Goal: Information Seeking & Learning: Learn about a topic

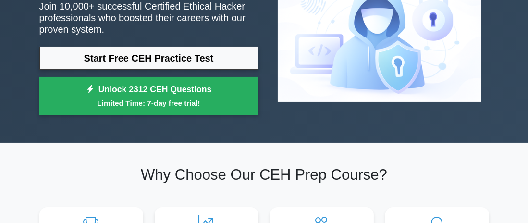
scroll to position [96, 0]
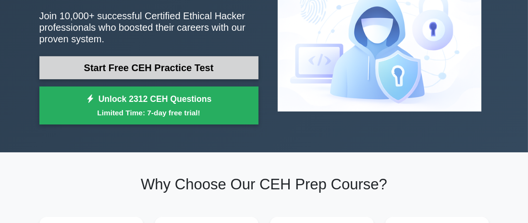
click at [142, 68] on link "Start Free CEH Practice Test" at bounding box center [148, 67] width 219 height 23
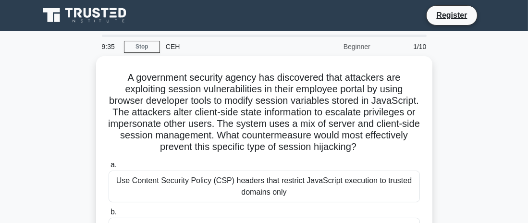
drag, startPoint x: 512, startPoint y: 1, endPoint x: 39, endPoint y: 71, distance: 478.2
click at [39, 71] on div "A government security agency has discovered that attackers are exploiting sessi…" at bounding box center [265, 212] width 462 height 313
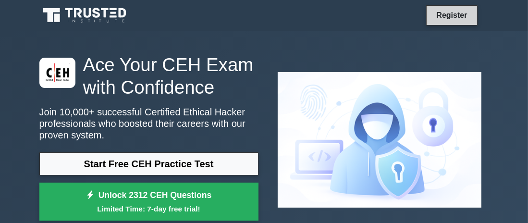
click at [445, 13] on link "Register" at bounding box center [452, 15] width 42 height 12
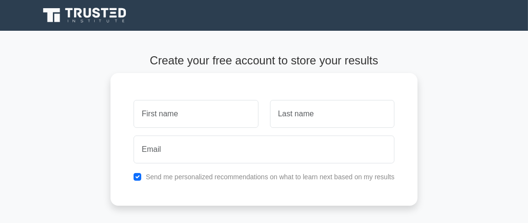
click at [175, 117] on input "text" at bounding box center [196, 114] width 125 height 28
type input "س"
type input "sam"
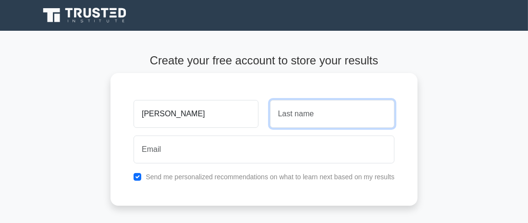
click at [326, 113] on input "text" at bounding box center [332, 114] width 125 height 28
type input "kan"
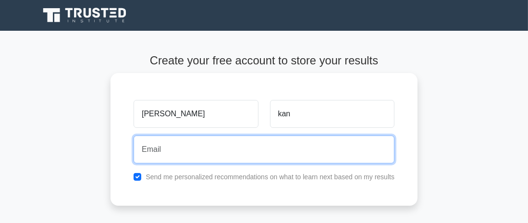
click at [206, 149] on input "email" at bounding box center [264, 150] width 261 height 28
type input "samerkanaan2017@gmail.com"
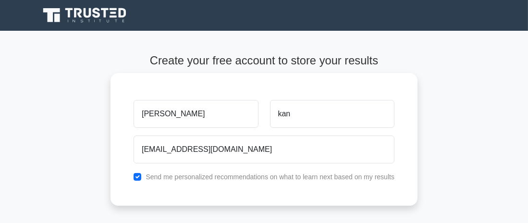
click at [138, 180] on div "Send me personalized recommendations on what to learn next based on my results" at bounding box center [264, 177] width 273 height 12
click at [139, 178] on input "checkbox" at bounding box center [138, 177] width 8 height 8
checkbox input "false"
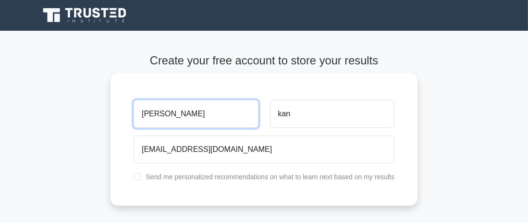
click at [173, 117] on input "sam" at bounding box center [196, 114] width 125 height 28
type input "samer"
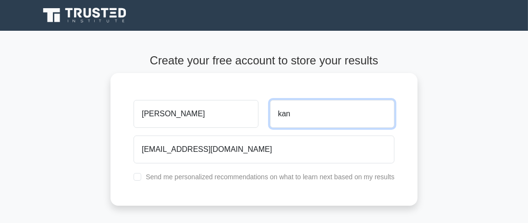
click at [298, 113] on input "kan" at bounding box center [332, 114] width 125 height 28
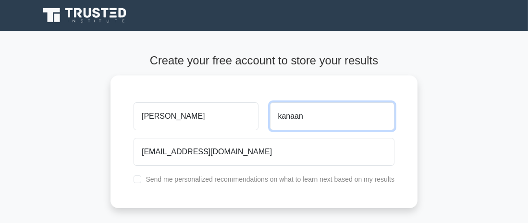
type input "kanaan"
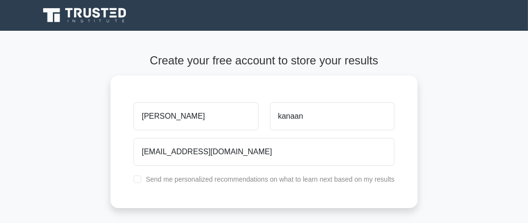
click at [436, 136] on main "Create your free account to store your results samer kanaan samerkanaan2017@gma…" at bounding box center [264, 174] width 528 height 286
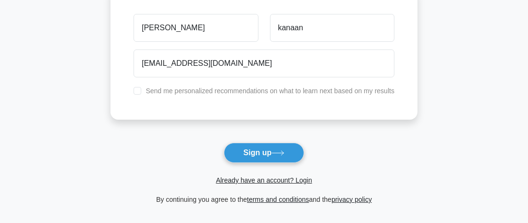
scroll to position [192, 0]
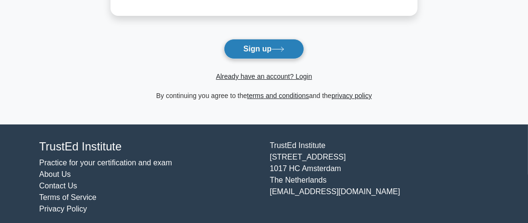
click at [266, 46] on button "Sign up" at bounding box center [264, 49] width 81 height 20
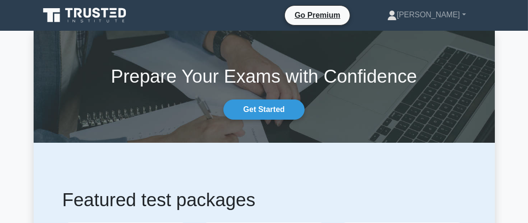
click at [264, 107] on link "Get Started" at bounding box center [264, 110] width 81 height 20
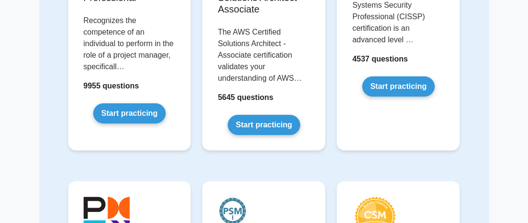
scroll to position [96, 0]
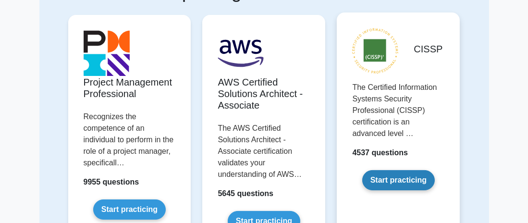
click at [406, 177] on link "Start practicing" at bounding box center [399, 180] width 73 height 20
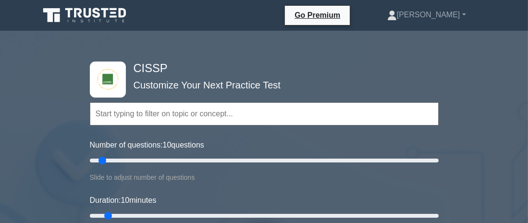
click at [159, 116] on input "text" at bounding box center [264, 113] width 349 height 23
click at [179, 109] on input "text" at bounding box center [264, 113] width 349 height 23
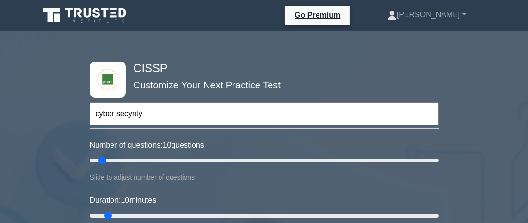
scroll to position [48, 0]
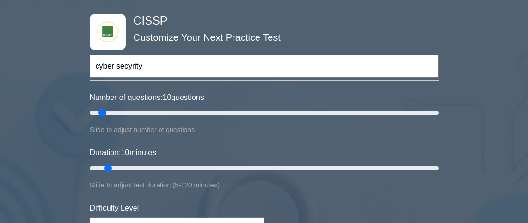
type input "cyber secyrity"
type input "10"
click at [105, 113] on input "Number of questions: 10 questions" at bounding box center [264, 113] width 349 height 12
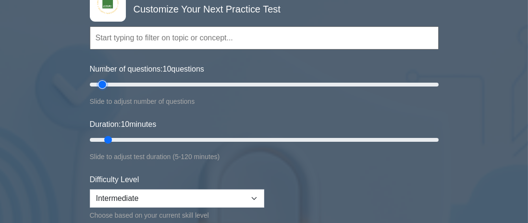
scroll to position [96, 0]
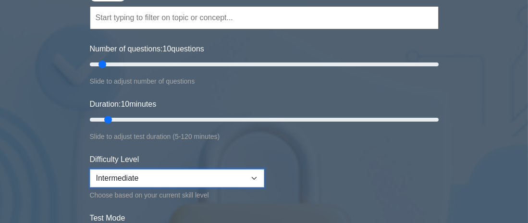
click at [257, 176] on select "Beginner Intermediate Expert" at bounding box center [177, 178] width 175 height 18
select select "beginner"
click at [90, 169] on select "Beginner Intermediate Expert" at bounding box center [177, 178] width 175 height 18
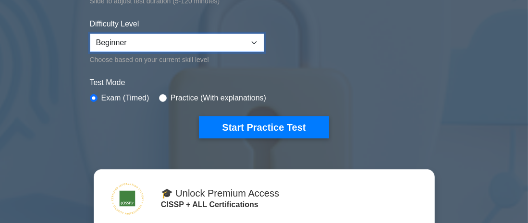
scroll to position [240, 0]
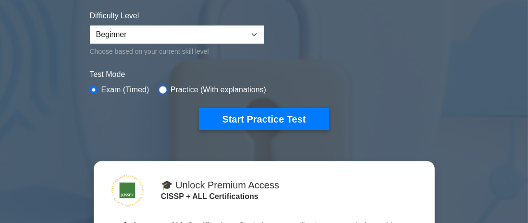
click at [162, 88] on input "radio" at bounding box center [163, 90] width 8 height 8
radio input "true"
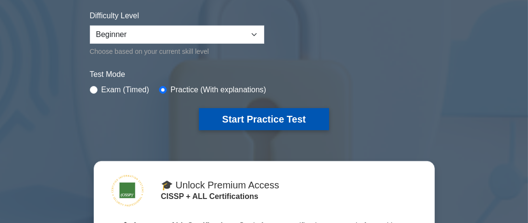
click at [252, 118] on button "Start Practice Test" at bounding box center [264, 119] width 130 height 22
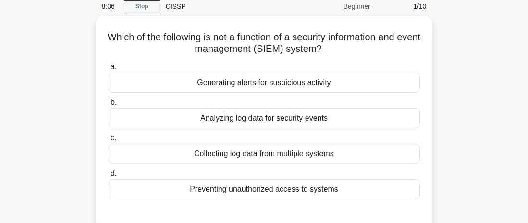
scroll to position [48, 0]
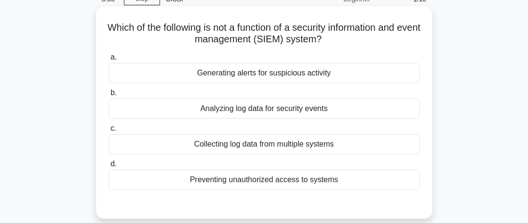
click at [155, 110] on div "Analyzing log data for security events" at bounding box center [265, 109] width 312 height 20
click at [109, 96] on input "b. Analyzing log data for security events" at bounding box center [109, 93] width 0 height 6
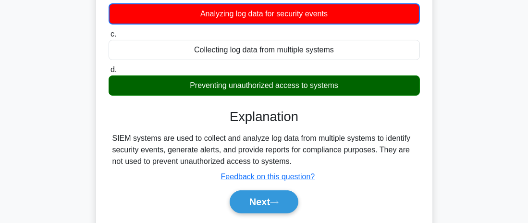
scroll to position [144, 0]
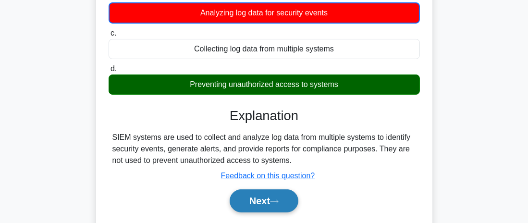
click at [261, 203] on button "Next" at bounding box center [264, 200] width 69 height 23
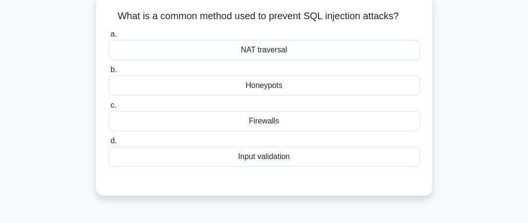
scroll to position [48, 0]
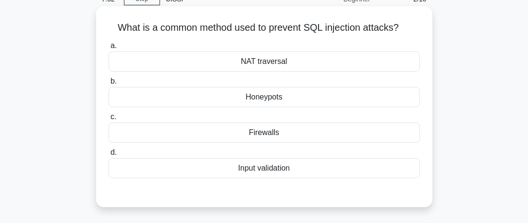
click at [238, 167] on div "Input validation" at bounding box center [265, 168] width 312 height 20
click at [109, 156] on input "d. Input validation" at bounding box center [109, 153] width 0 height 6
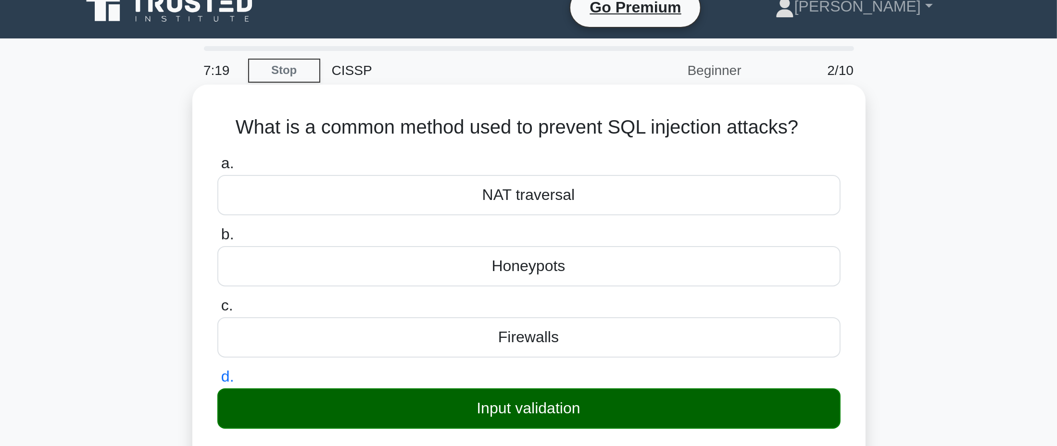
scroll to position [0, 0]
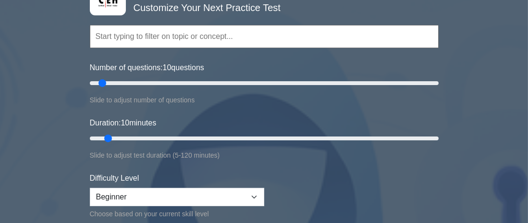
scroll to position [96, 0]
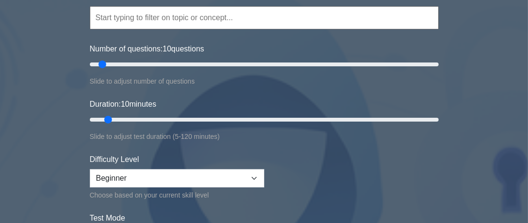
click at [135, 16] on input "text" at bounding box center [264, 17] width 349 height 23
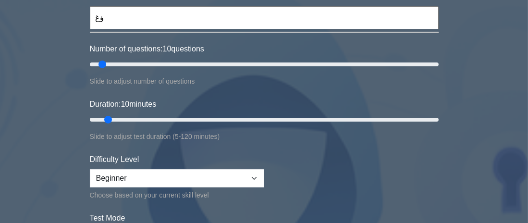
type input "ؤ"
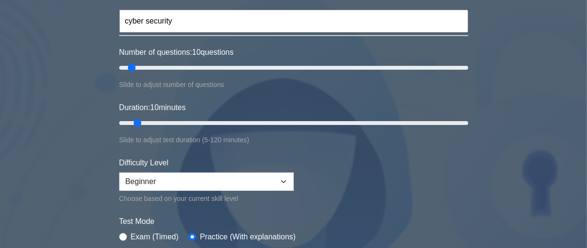
type input "cyber security"
drag, startPoint x: 133, startPoint y: 67, endPoint x: 490, endPoint y: 66, distance: 357.7
type input "200"
click at [468, 66] on input "Number of questions: 200 questions" at bounding box center [293, 68] width 349 height 12
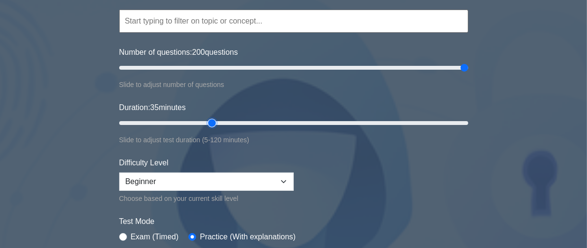
drag, startPoint x: 139, startPoint y: 122, endPoint x: 213, endPoint y: 118, distance: 74.1
type input "35"
click at [213, 118] on input "Duration: 35 minutes" at bounding box center [293, 123] width 349 height 12
drag, startPoint x: 463, startPoint y: 67, endPoint x: 177, endPoint y: 70, distance: 285.1
type input "35"
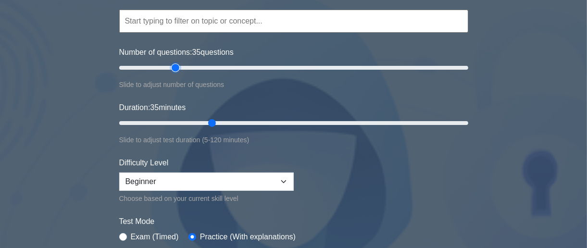
click at [177, 70] on input "Number of questions: 35 questions" at bounding box center [293, 68] width 349 height 12
click at [152, 20] on input "text" at bounding box center [293, 21] width 349 height 23
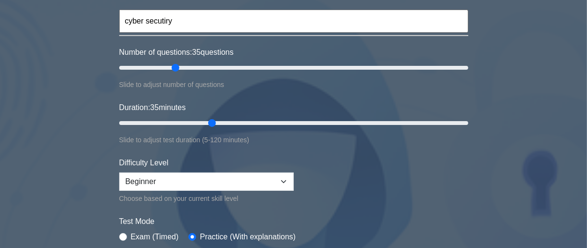
type input "cyber secutiry"
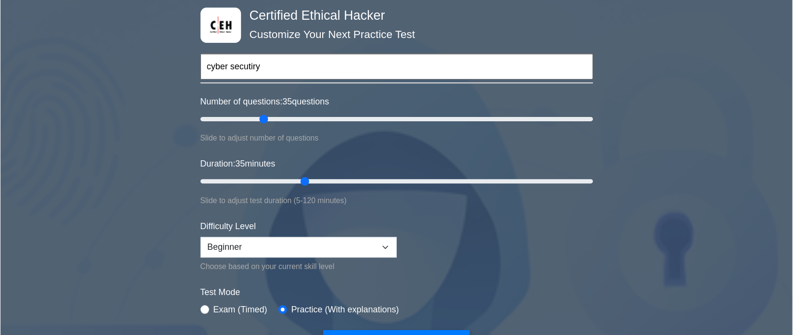
scroll to position [40, 0]
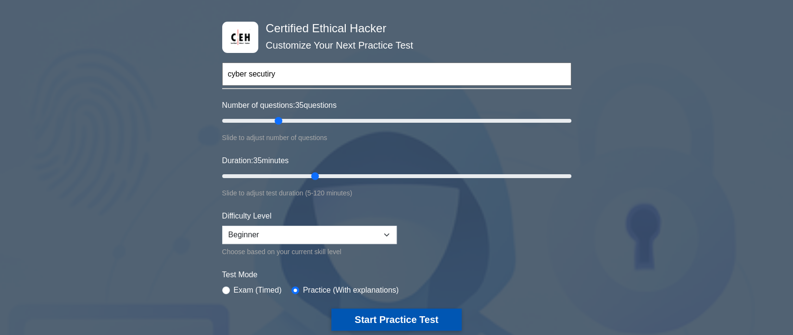
click at [400, 223] on button "Start Practice Test" at bounding box center [396, 319] width 130 height 22
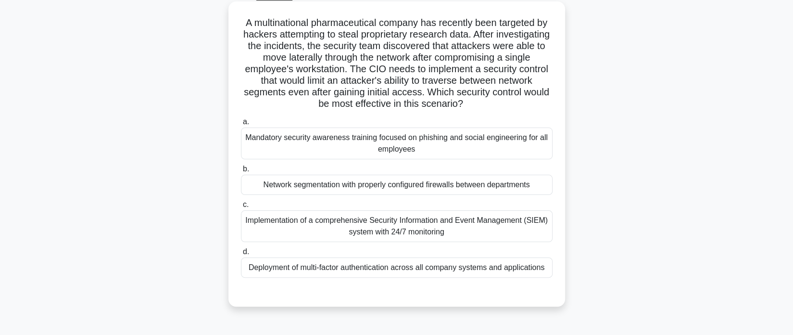
scroll to position [72, 0]
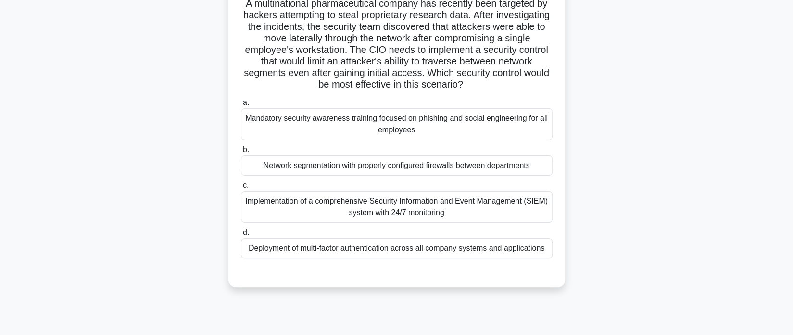
click at [381, 250] on div "Deployment of multi-factor authentication across all company systems and applic…" at bounding box center [397, 248] width 312 height 20
click at [241, 236] on input "d. Deployment of multi-factor authentication across all company systems and app…" at bounding box center [241, 232] width 0 height 6
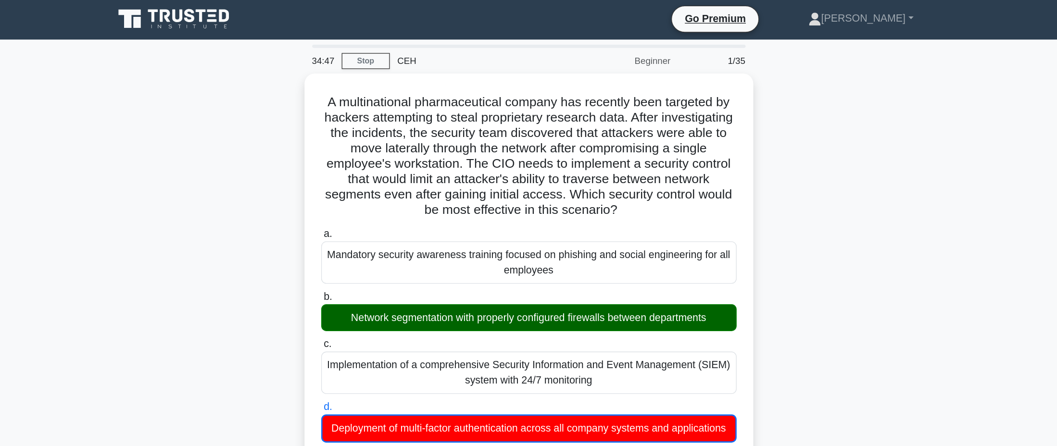
scroll to position [0, 0]
